Goal: Information Seeking & Learning: Learn about a topic

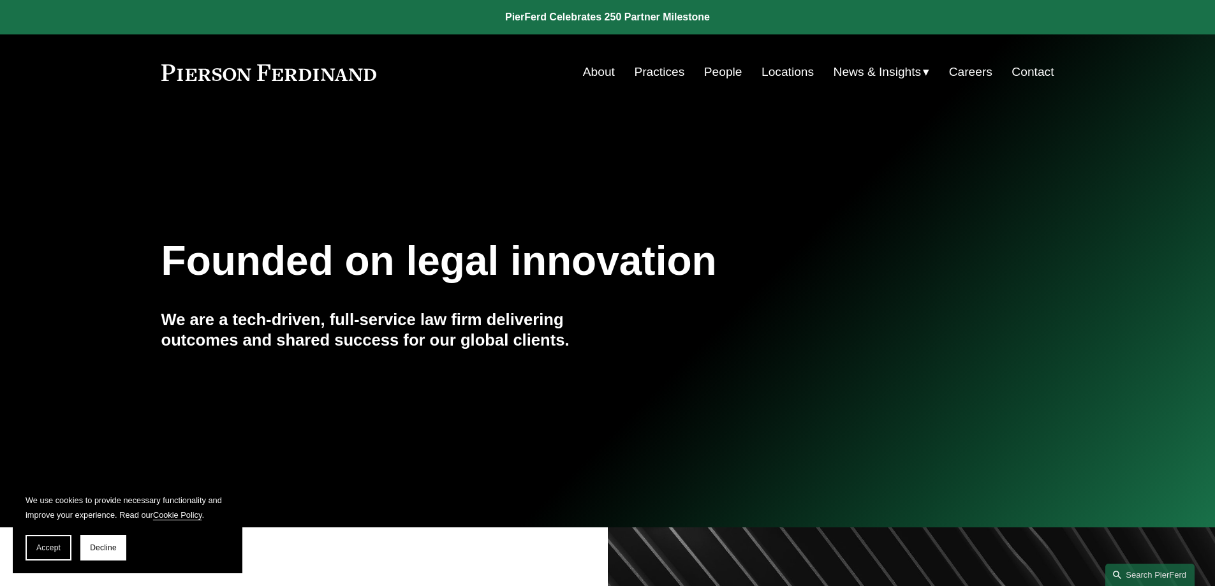
click at [642, 77] on link "Practices" at bounding box center [659, 72] width 50 height 24
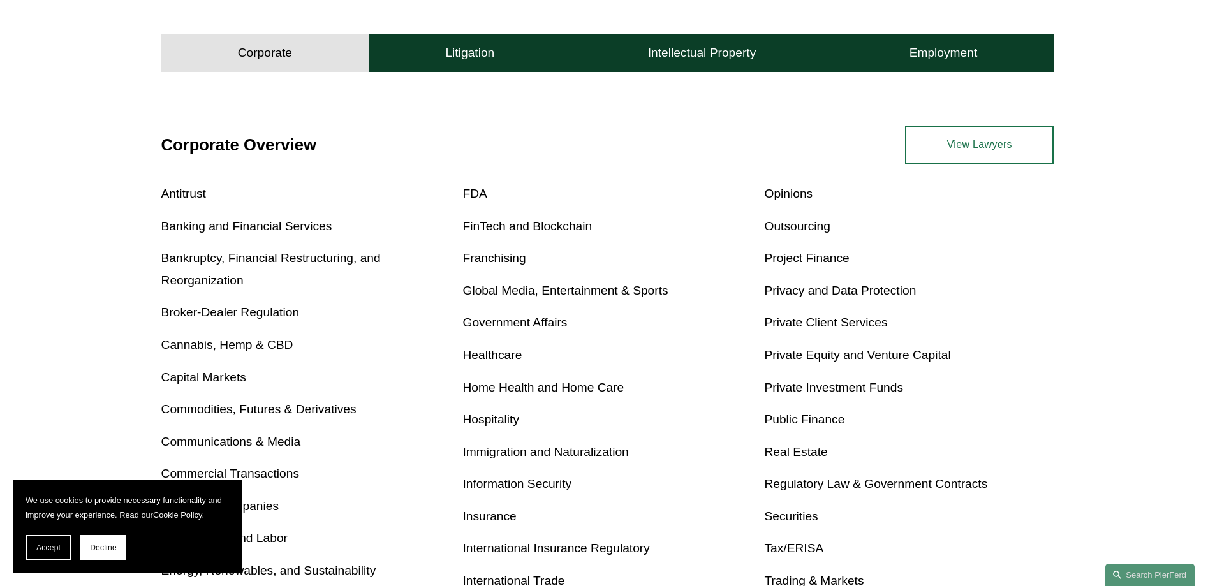
scroll to position [411, 0]
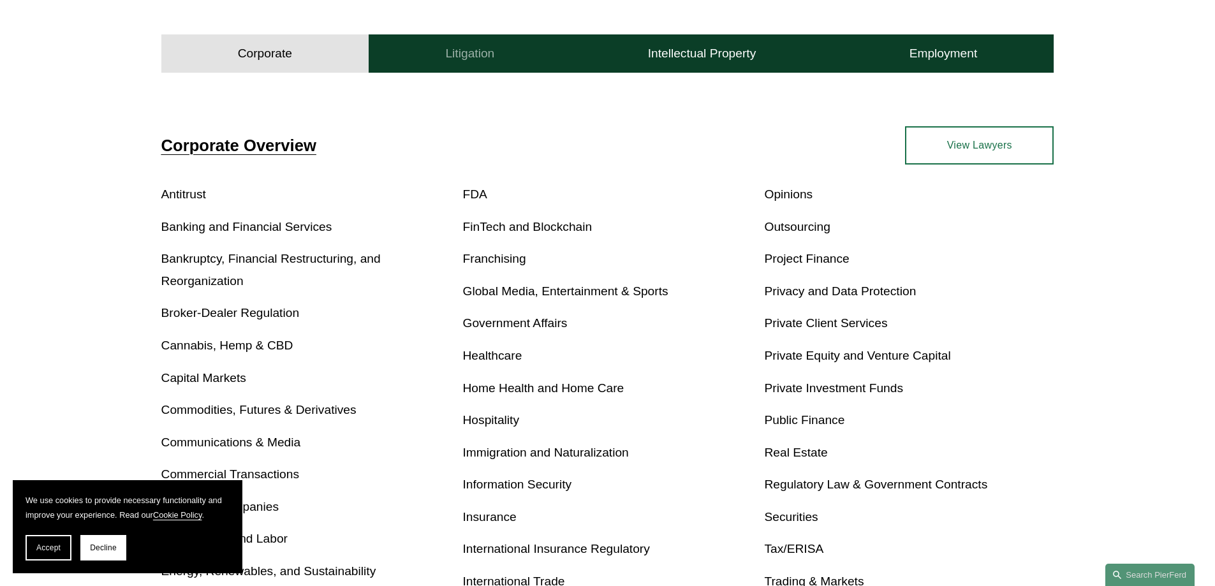
click at [482, 62] on button "Litigation" at bounding box center [470, 53] width 202 height 38
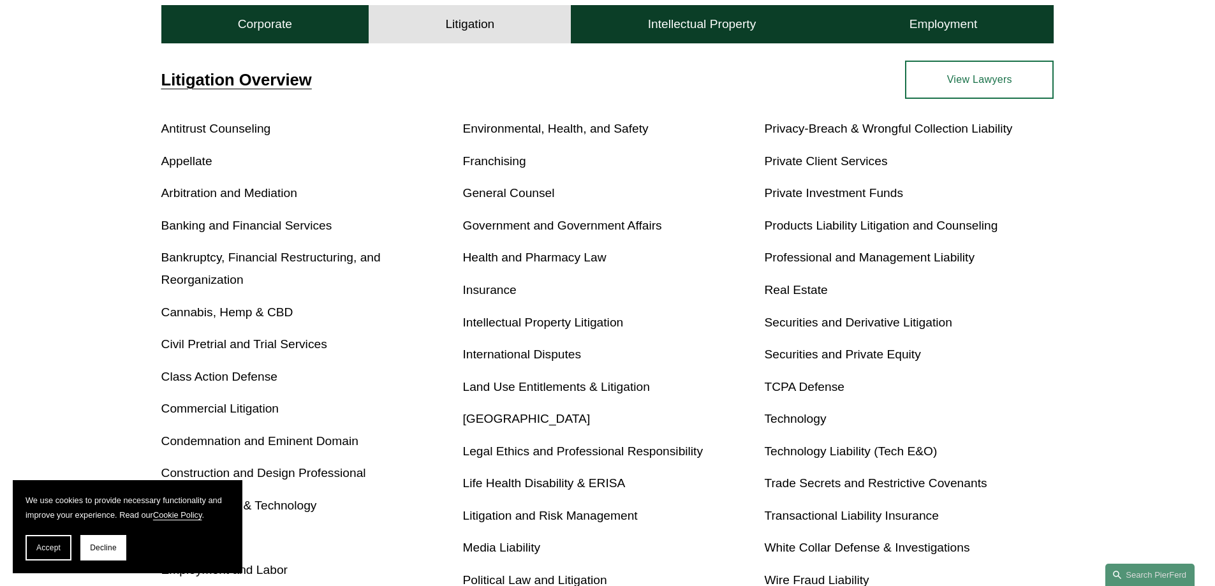
scroll to position [473, 0]
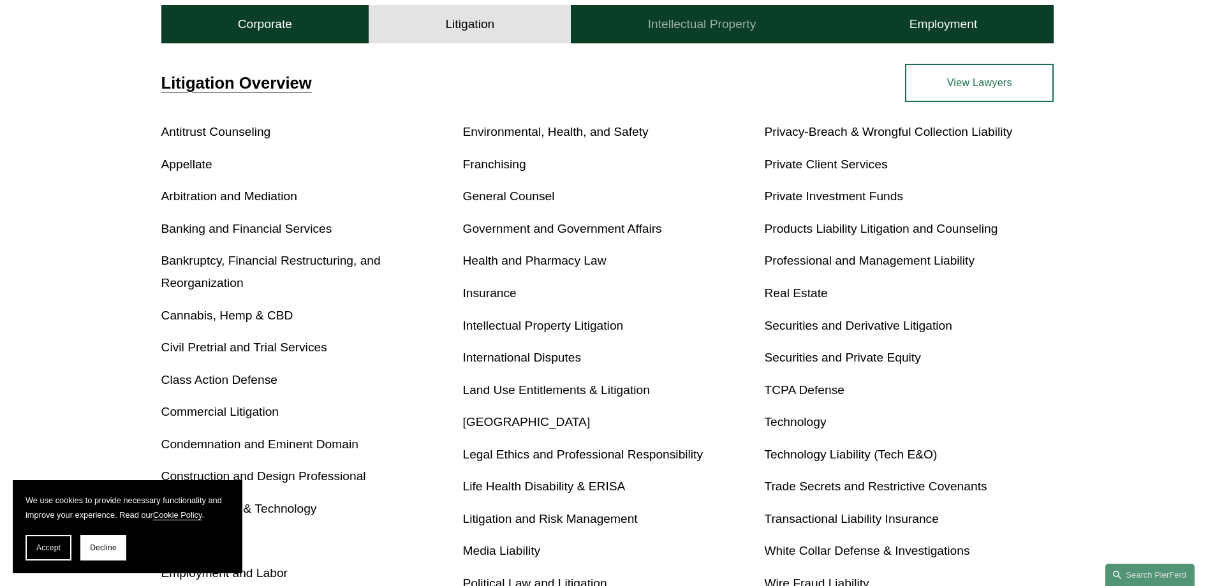
click at [704, 13] on button "Intellectual Property" at bounding box center [701, 24] width 261 height 38
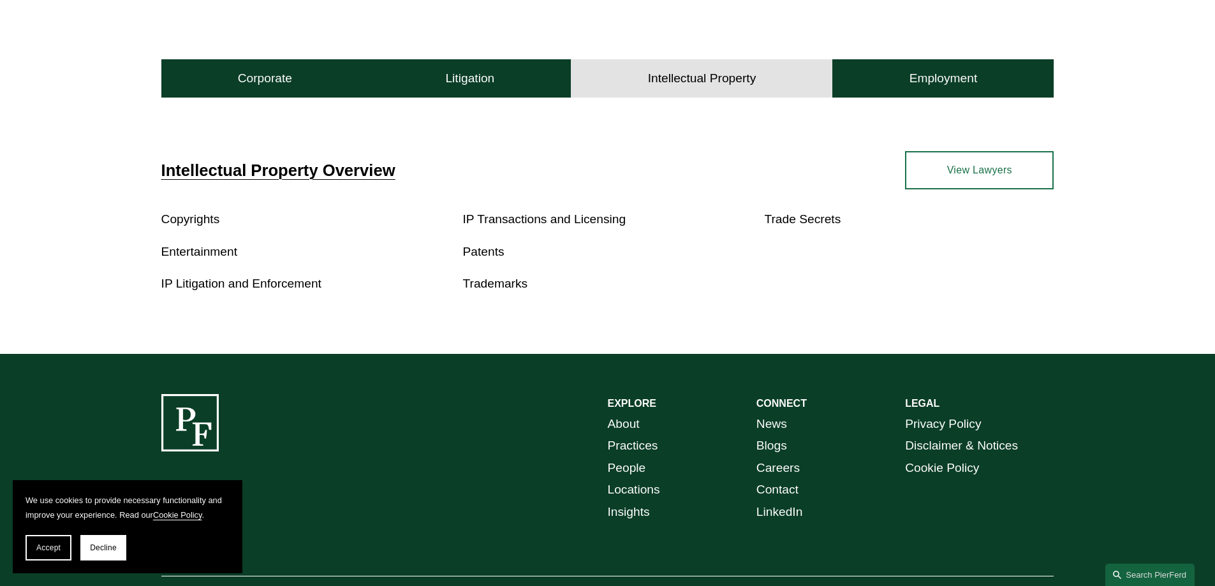
scroll to position [345, 0]
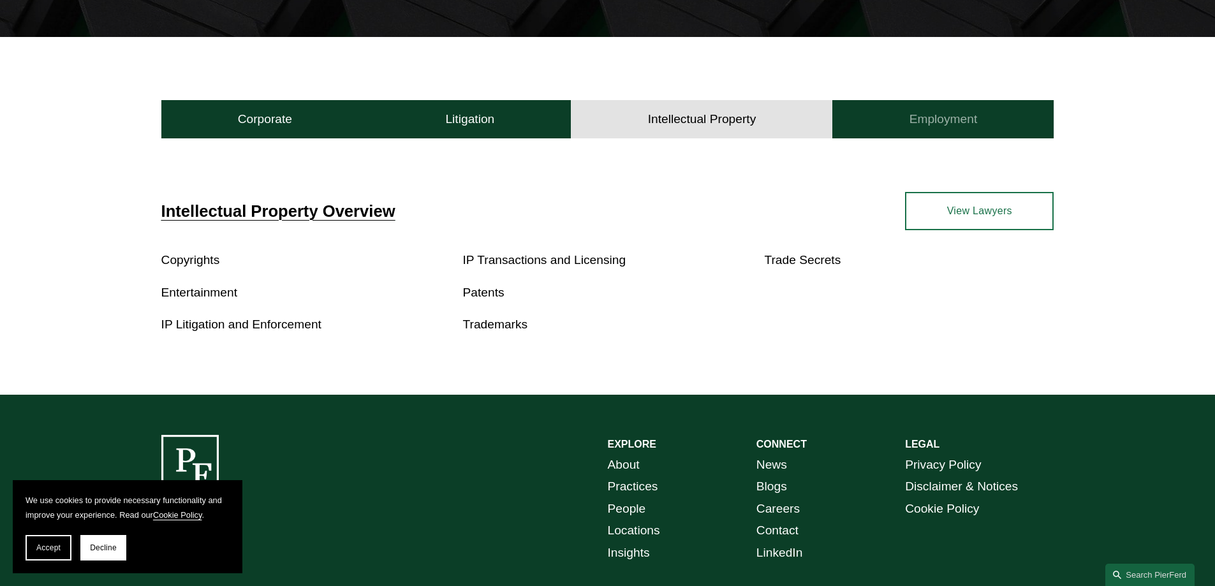
click at [944, 115] on h4 "Employment" at bounding box center [943, 119] width 68 height 15
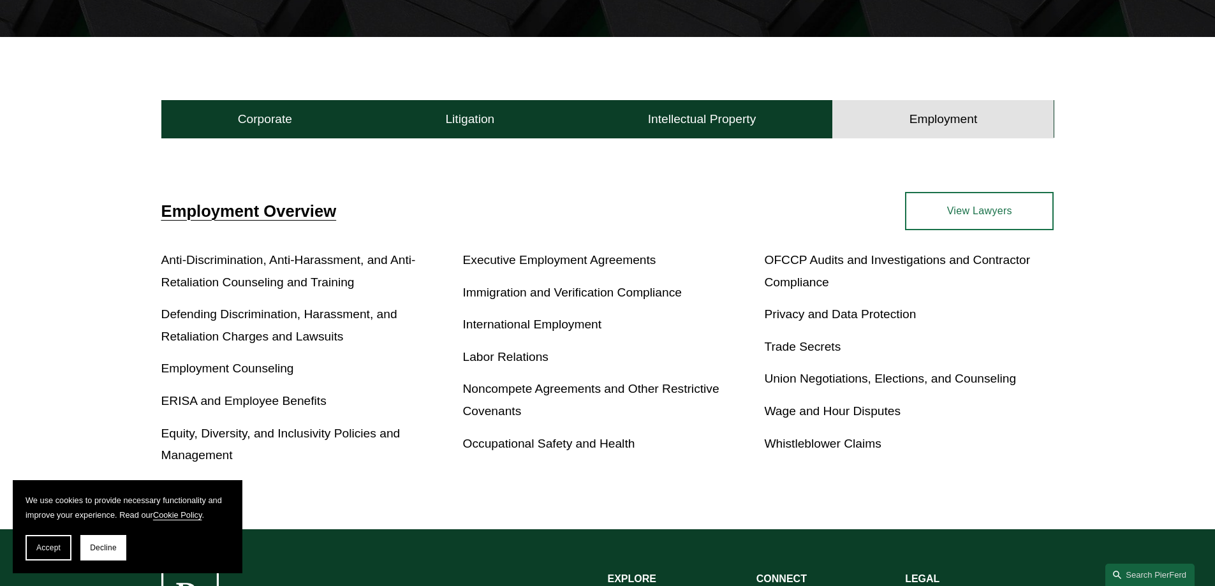
click at [270, 402] on link "ERISA and Employee Benefits" at bounding box center [243, 400] width 165 height 13
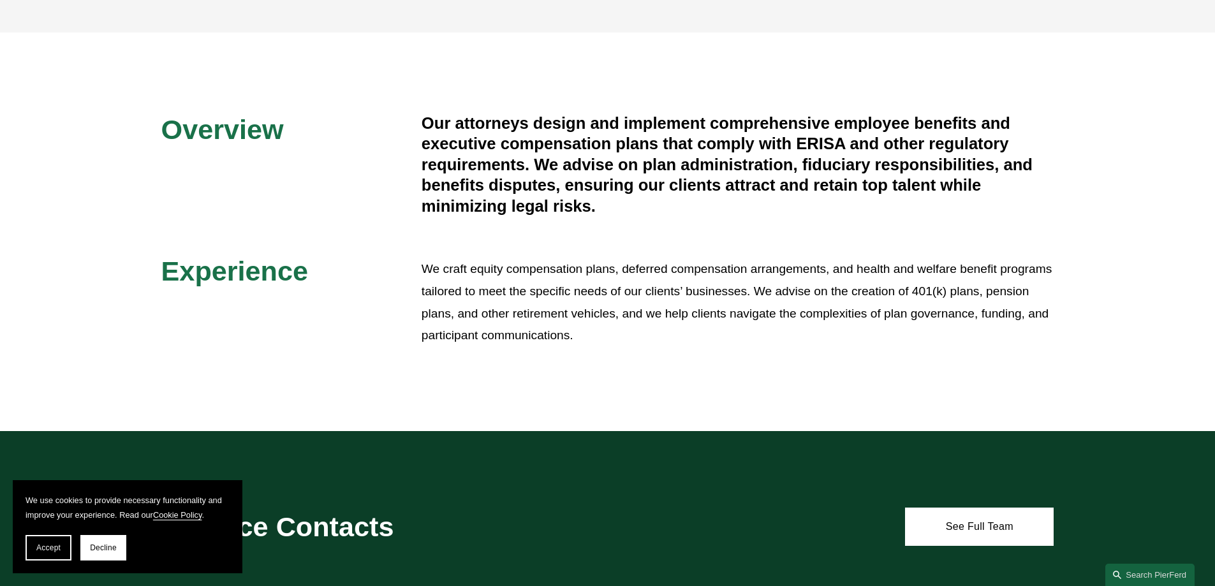
scroll to position [272, 0]
